Goal: Information Seeking & Learning: Learn about a topic

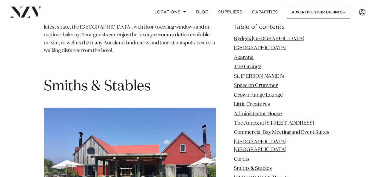
scroll to position [4002, 0]
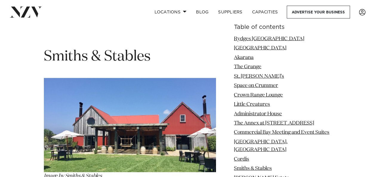
click at [181, 78] on img at bounding box center [130, 125] width 172 height 94
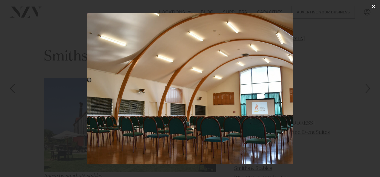
click at [375, 6] on icon at bounding box center [373, 6] width 7 height 7
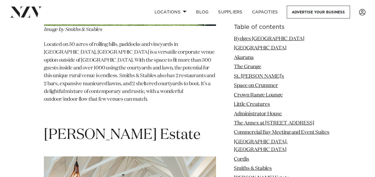
scroll to position [4211, 0]
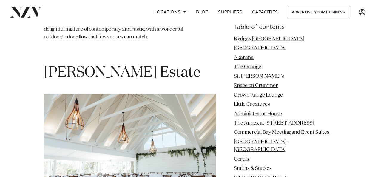
click at [179, 101] on img at bounding box center [130, 151] width 172 height 115
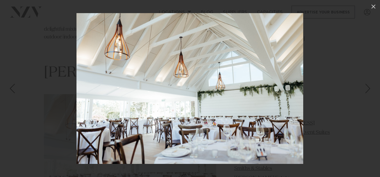
drag, startPoint x: 244, startPoint y: 108, endPoint x: 218, endPoint y: 144, distance: 44.9
click at [243, 110] on img at bounding box center [189, 88] width 227 height 151
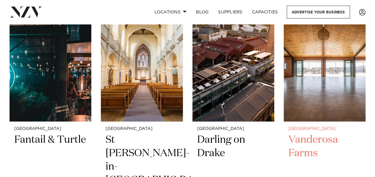
scroll to position [747, 0]
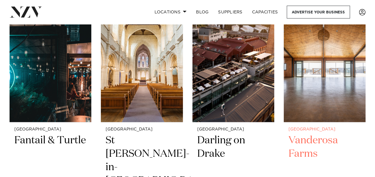
click at [335, 72] on img at bounding box center [325, 68] width 82 height 110
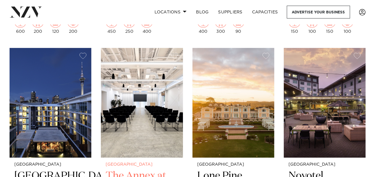
scroll to position [956, 0]
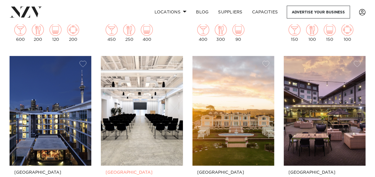
click at [147, 90] on img at bounding box center [142, 111] width 82 height 110
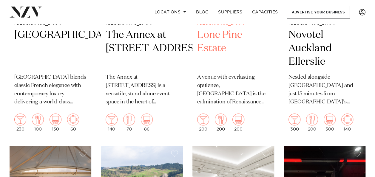
scroll to position [1016, 0]
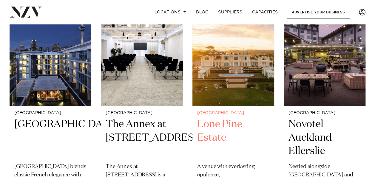
click at [245, 74] on img at bounding box center [234, 51] width 82 height 110
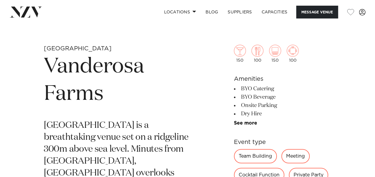
scroll to position [269, 0]
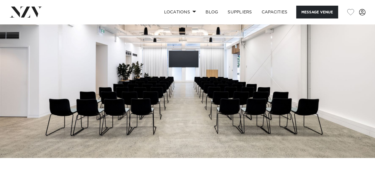
scroll to position [90, 0]
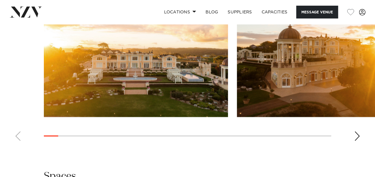
scroll to position [657, 0]
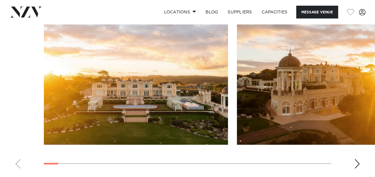
click at [322, 99] on img "2 / 30" at bounding box center [329, 77] width 184 height 135
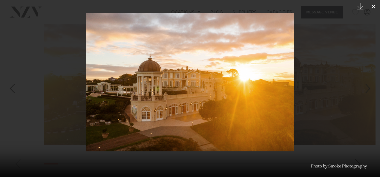
click at [373, 6] on icon at bounding box center [373, 6] width 4 height 4
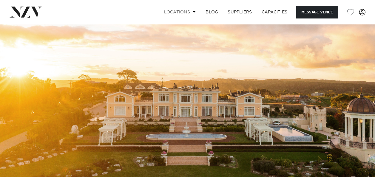
click at [193, 11] on span at bounding box center [195, 11] width 4 height 2
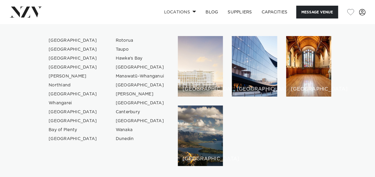
click at [209, 62] on div "[GEOGRAPHIC_DATA]" at bounding box center [200, 66] width 45 height 61
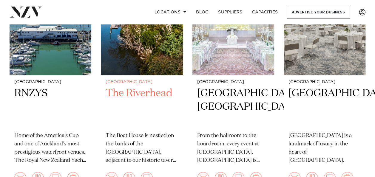
scroll to position [269, 0]
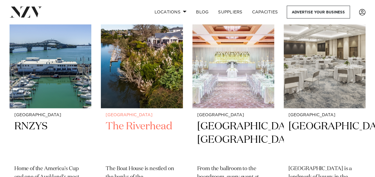
click at [162, 72] on img at bounding box center [142, 54] width 82 height 110
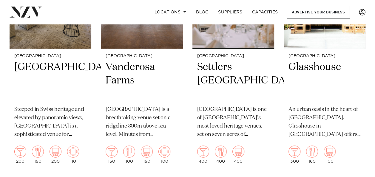
scroll to position [508, 0]
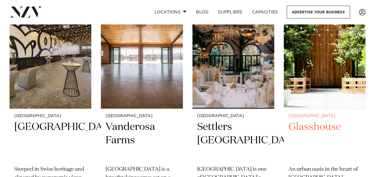
click at [332, 71] on img at bounding box center [325, 54] width 82 height 110
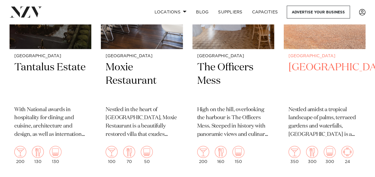
scroll to position [2927, 0]
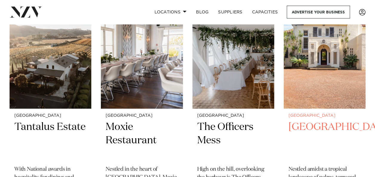
click at [335, 88] on img at bounding box center [325, 54] width 82 height 110
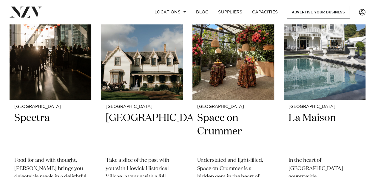
scroll to position [3166, 0]
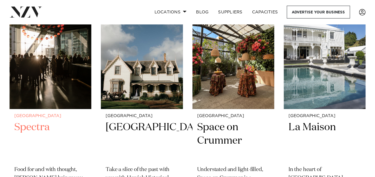
click at [71, 68] on img at bounding box center [51, 54] width 82 height 110
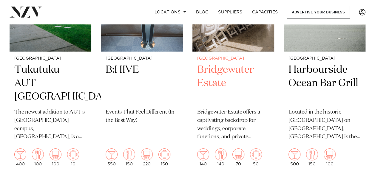
scroll to position [3405, 0]
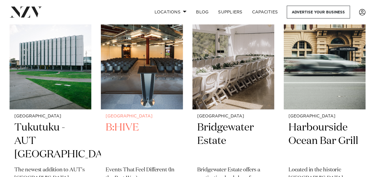
click at [162, 64] on img at bounding box center [142, 55] width 82 height 110
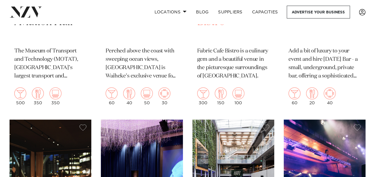
scroll to position [3674, 0]
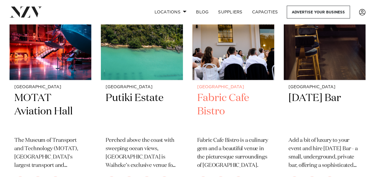
click at [235, 70] on img at bounding box center [234, 25] width 82 height 110
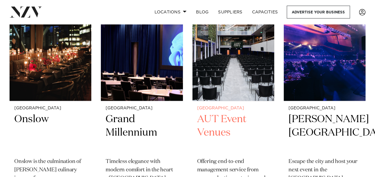
scroll to position [3883, 0]
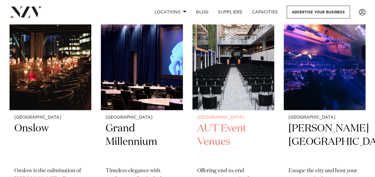
click at [244, 94] on img at bounding box center [234, 55] width 82 height 110
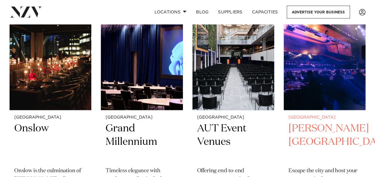
click at [332, 91] on img at bounding box center [325, 55] width 82 height 110
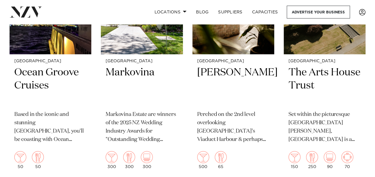
scroll to position [4630, 0]
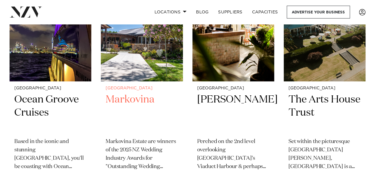
click at [158, 78] on img at bounding box center [142, 27] width 82 height 110
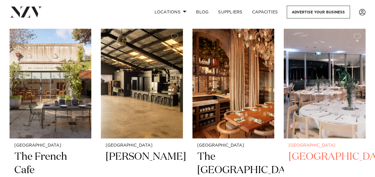
scroll to position [5048, 0]
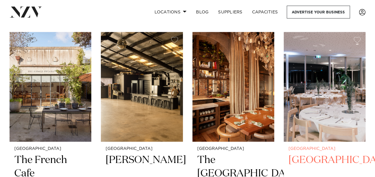
click at [330, 95] on img at bounding box center [325, 87] width 82 height 110
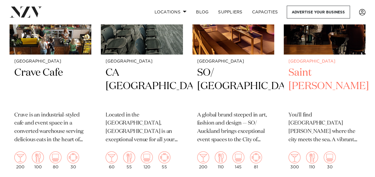
scroll to position [5556, 0]
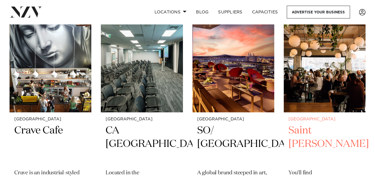
click at [313, 84] on img at bounding box center [325, 58] width 82 height 110
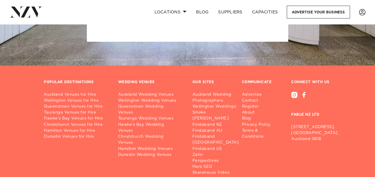
scroll to position [7942, 0]
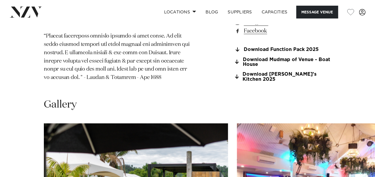
scroll to position [627, 0]
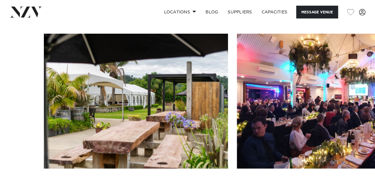
click at [301, 126] on img "2 / 19" at bounding box center [329, 101] width 184 height 135
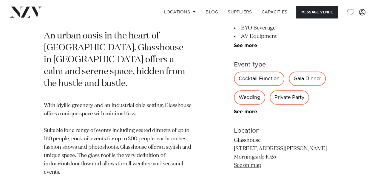
scroll to position [358, 0]
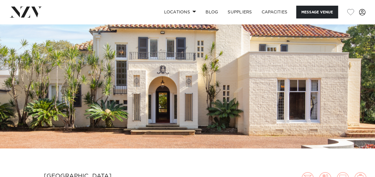
scroll to position [30, 0]
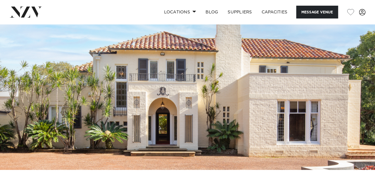
click at [282, 98] on img at bounding box center [187, 82] width 375 height 176
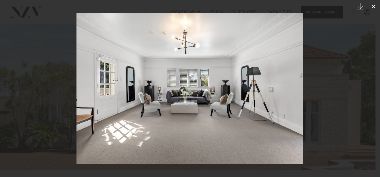
click at [375, 7] on icon at bounding box center [373, 6] width 7 height 7
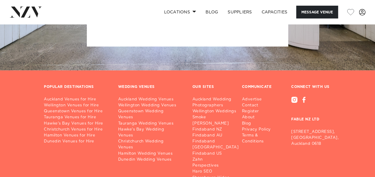
scroll to position [1396, 0]
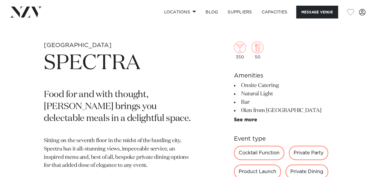
scroll to position [209, 0]
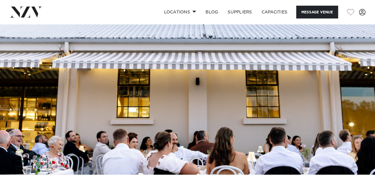
scroll to position [60, 0]
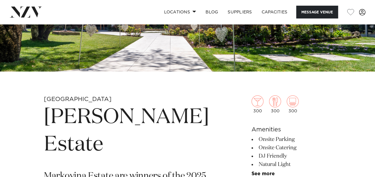
scroll to position [119, 0]
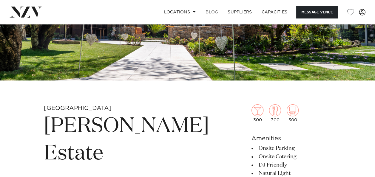
click at [214, 14] on link "BLOG" at bounding box center [212, 12] width 22 height 13
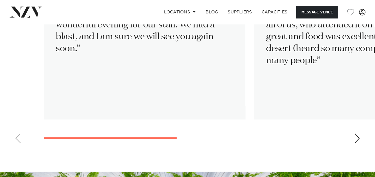
scroll to position [836, 0]
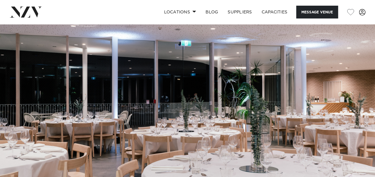
click at [311, 109] on img at bounding box center [187, 112] width 375 height 176
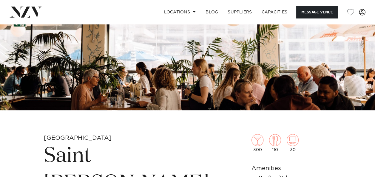
scroll to position [179, 0]
